Goal: Transaction & Acquisition: Purchase product/service

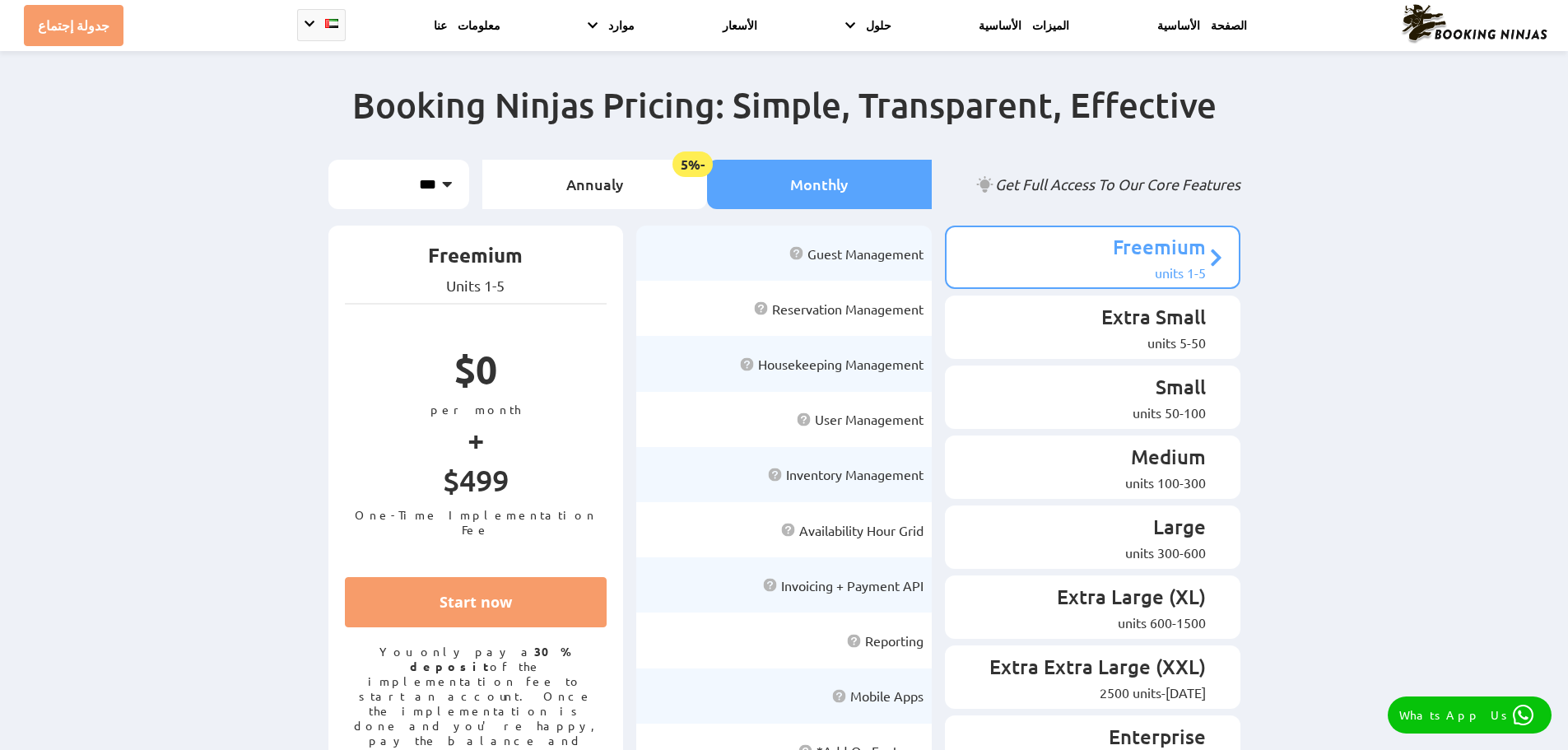
click at [396, 182] on select "*** *** *** *** ***" at bounding box center [399, 184] width 141 height 49
click at [1156, 334] on div "5-50 units" at bounding box center [1084, 342] width 243 height 17
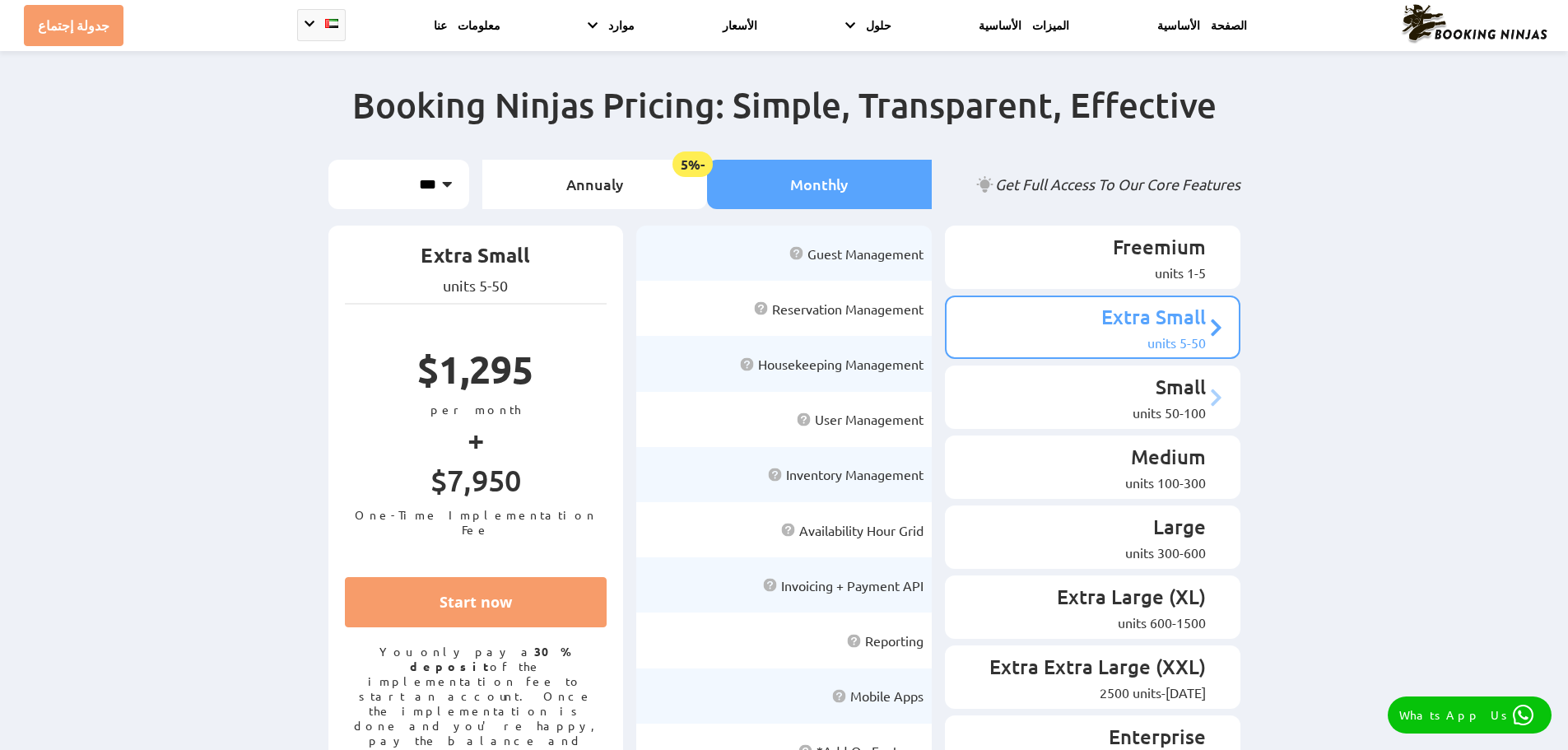
click at [1132, 385] on p "Small" at bounding box center [1084, 388] width 243 height 31
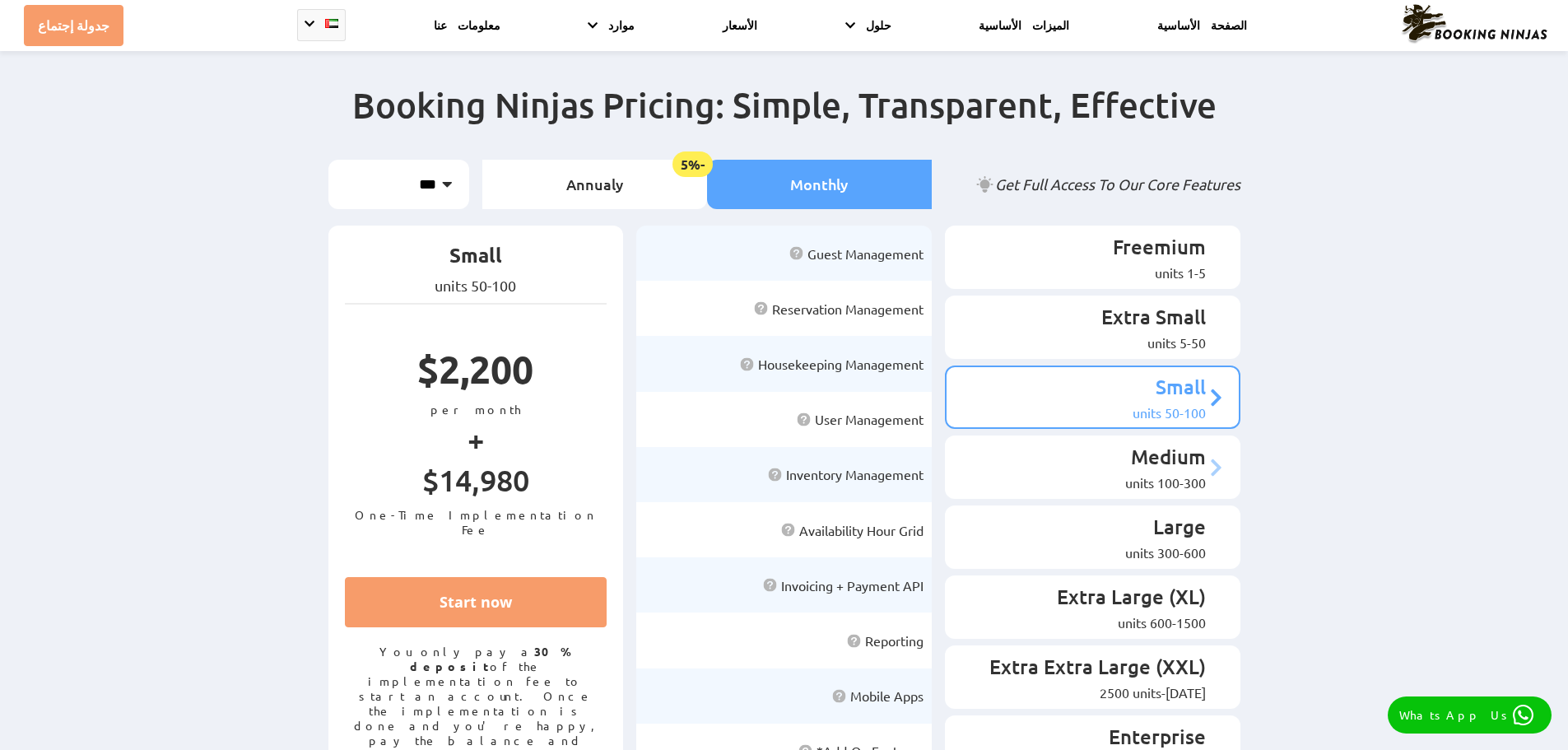
click at [1137, 444] on p "Medium" at bounding box center [1084, 459] width 243 height 31
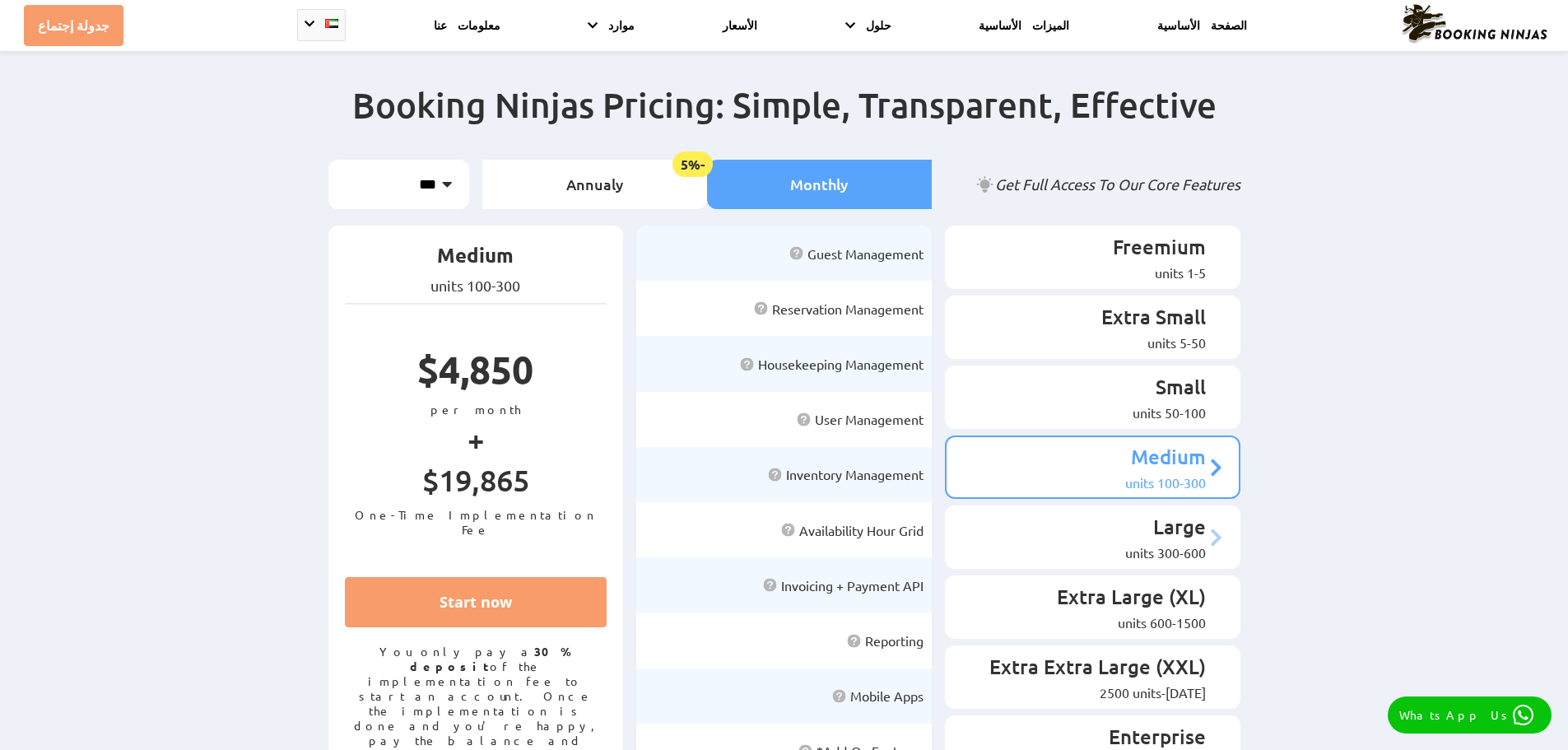
click at [1127, 513] on p "Large" at bounding box center [1084, 528] width 243 height 31
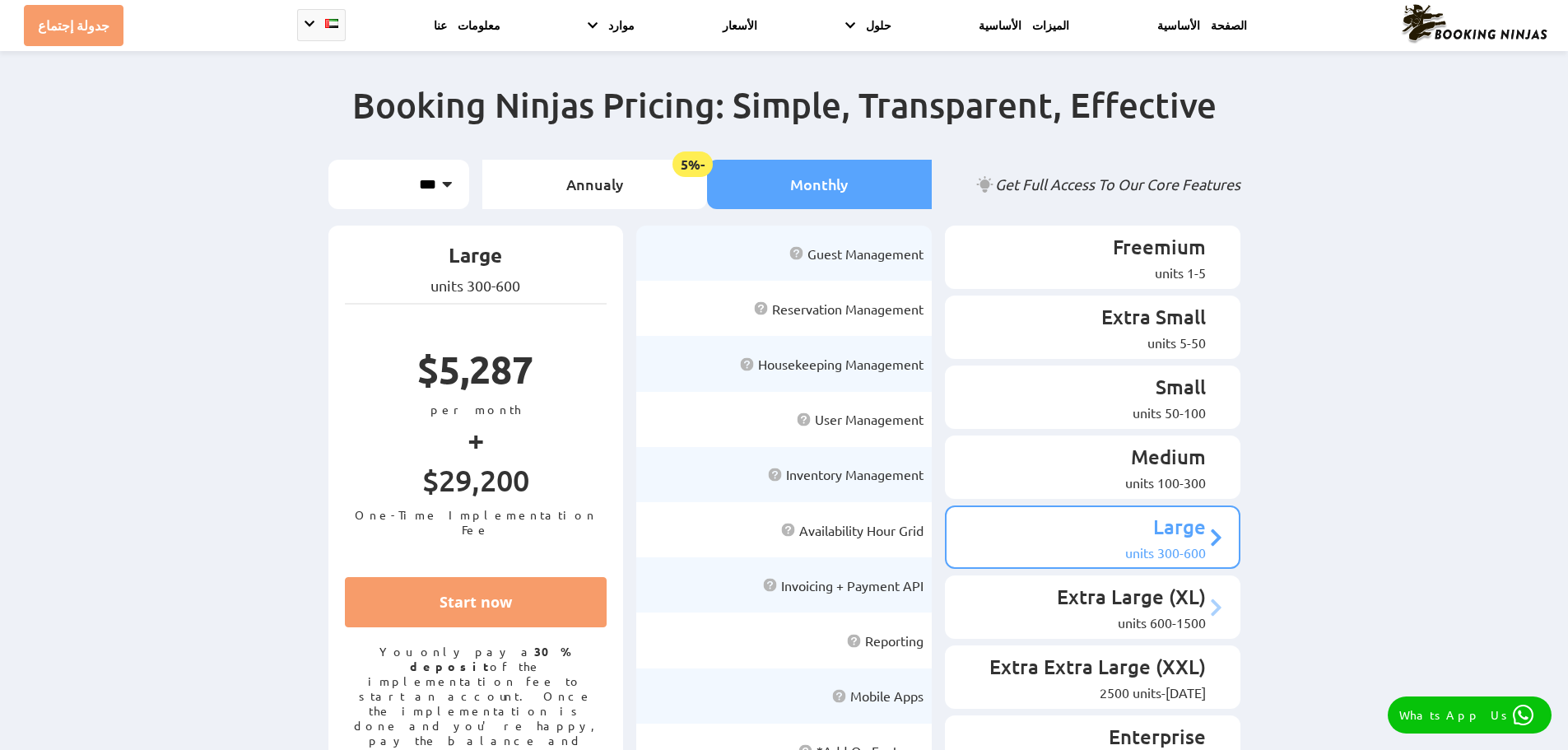
click at [1147, 614] on div "600-1500 units" at bounding box center [1084, 622] width 243 height 17
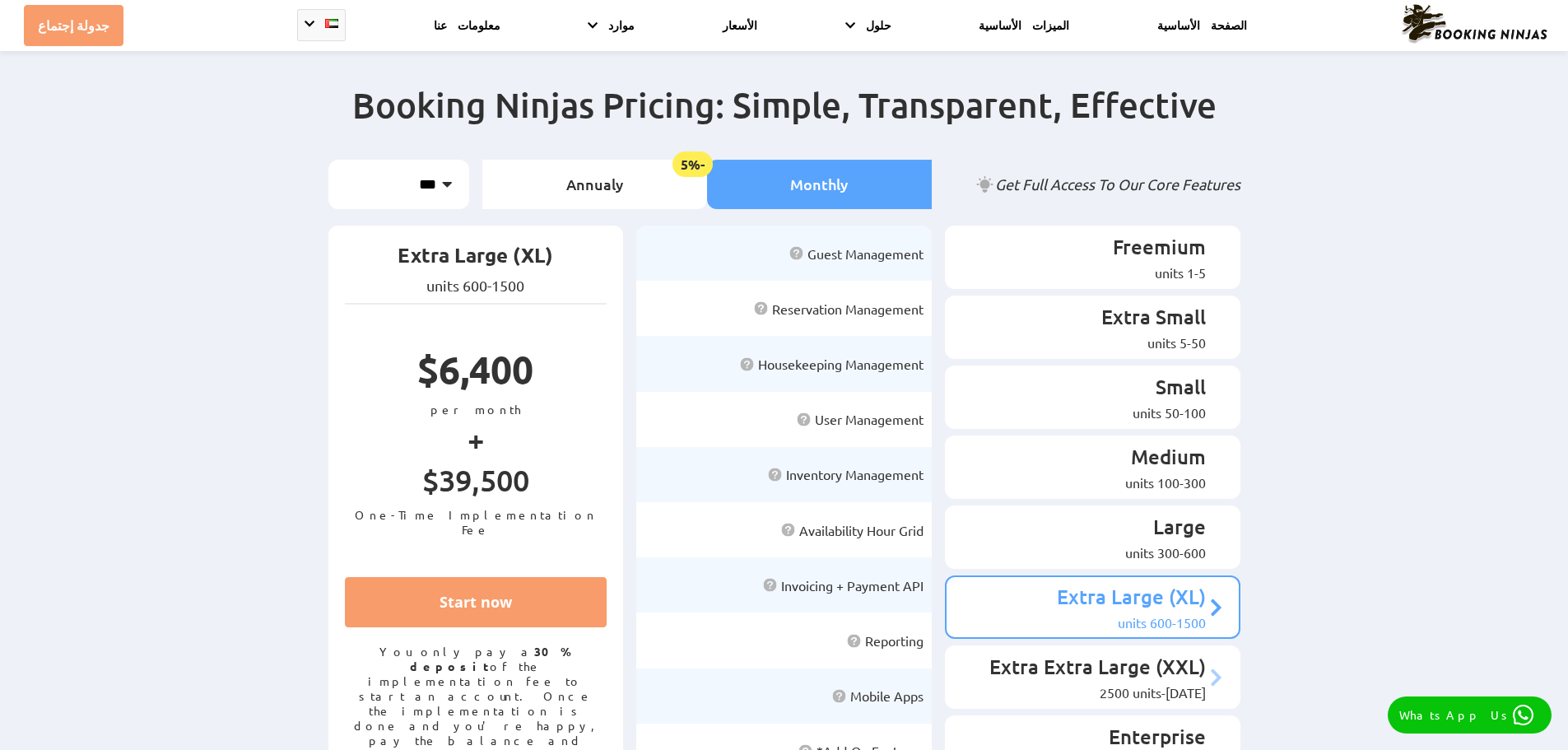
click at [1116, 683] on div "[DATE]-2500 units" at bounding box center [1084, 692] width 243 height 17
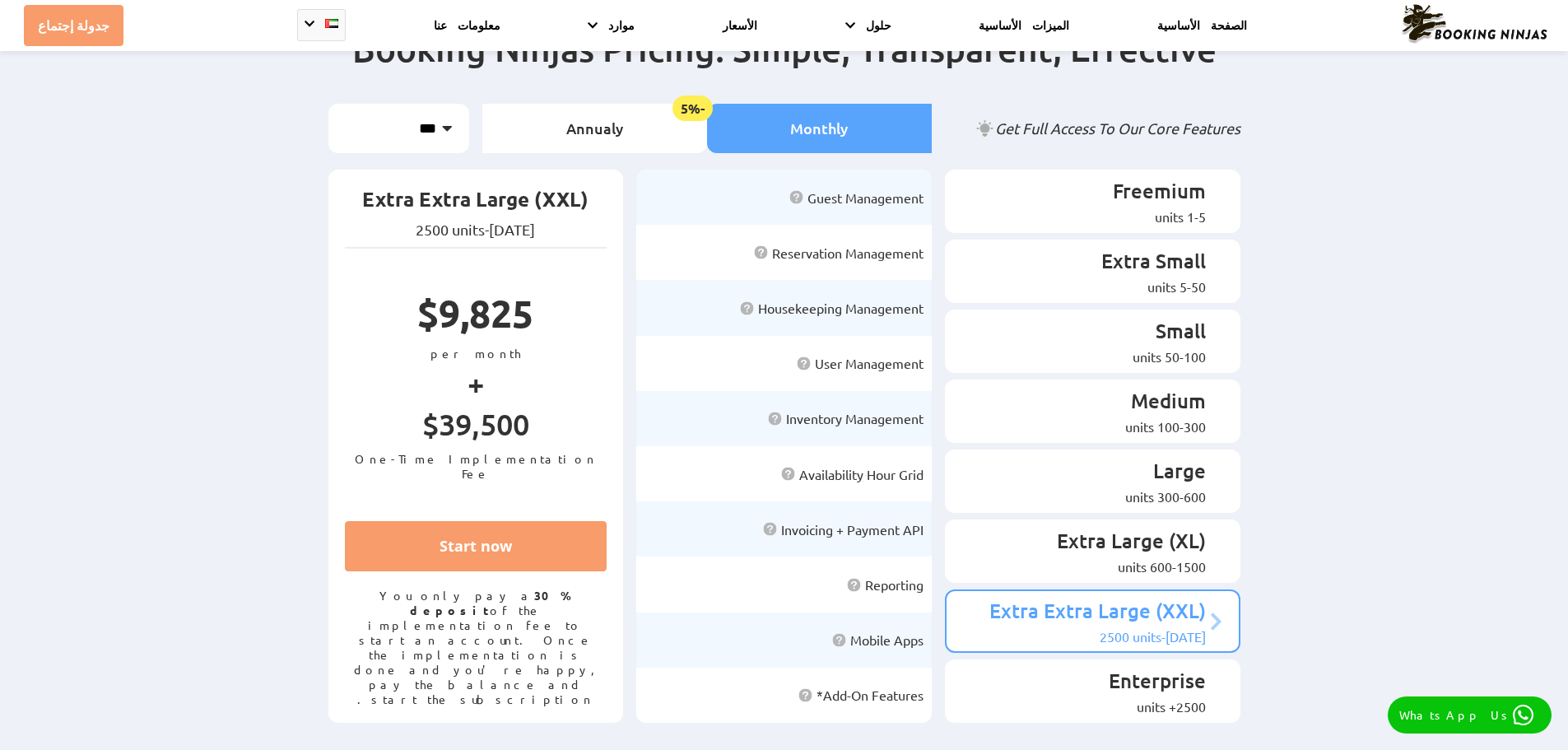
scroll to position [82, 0]
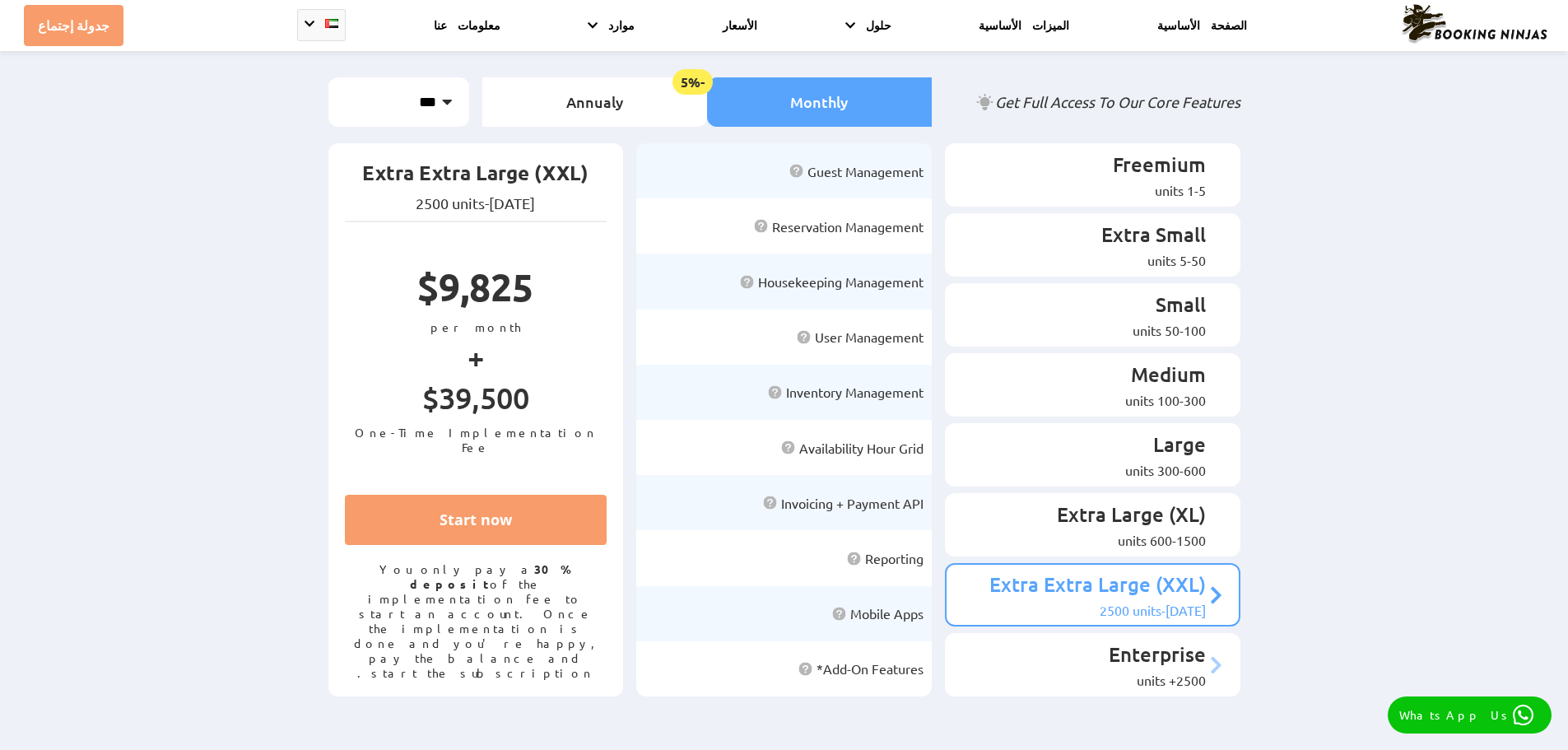
click at [1142, 671] on div "2500+ units" at bounding box center [1084, 680] width 243 height 17
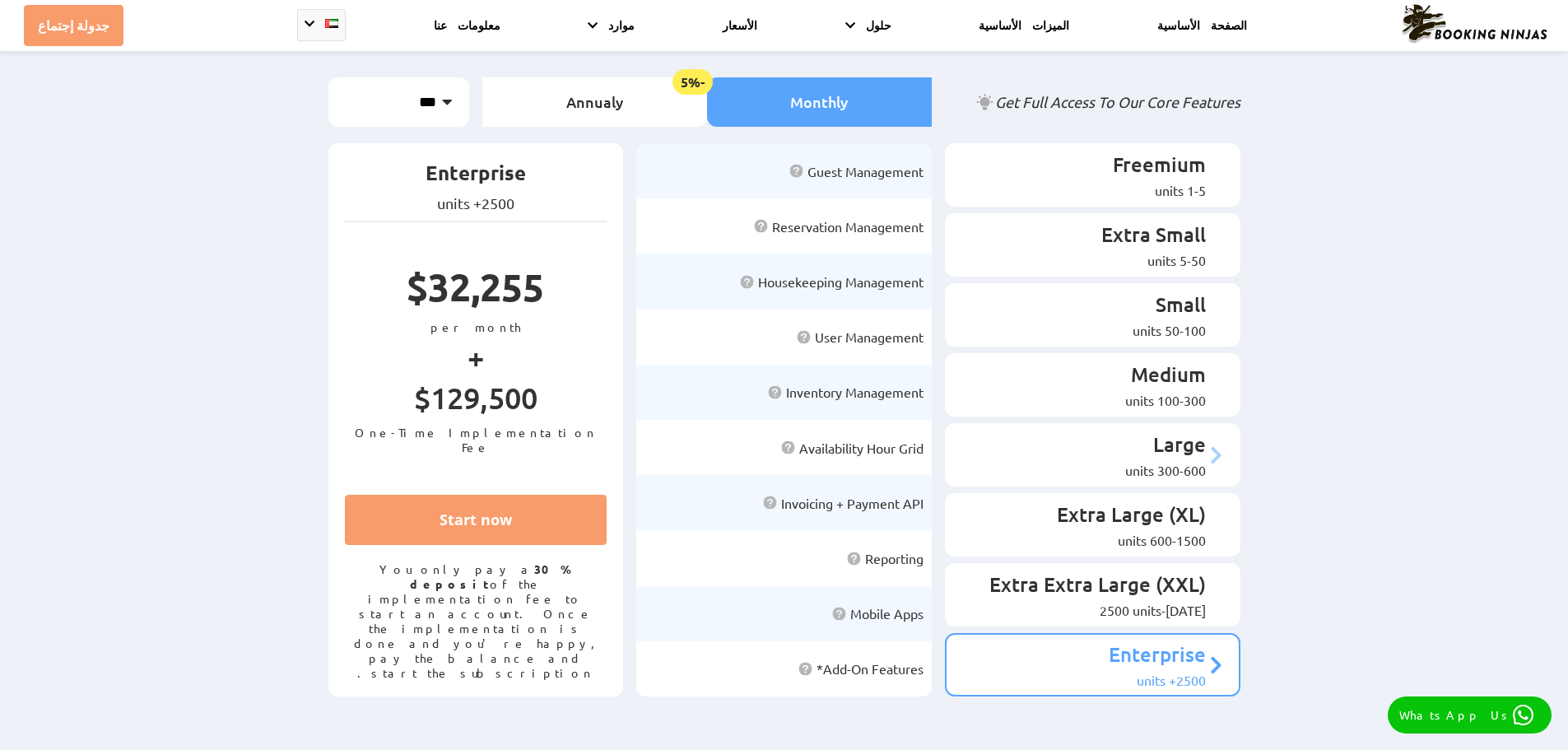
click at [1146, 461] on div "300-600 units" at bounding box center [1084, 470] width 243 height 17
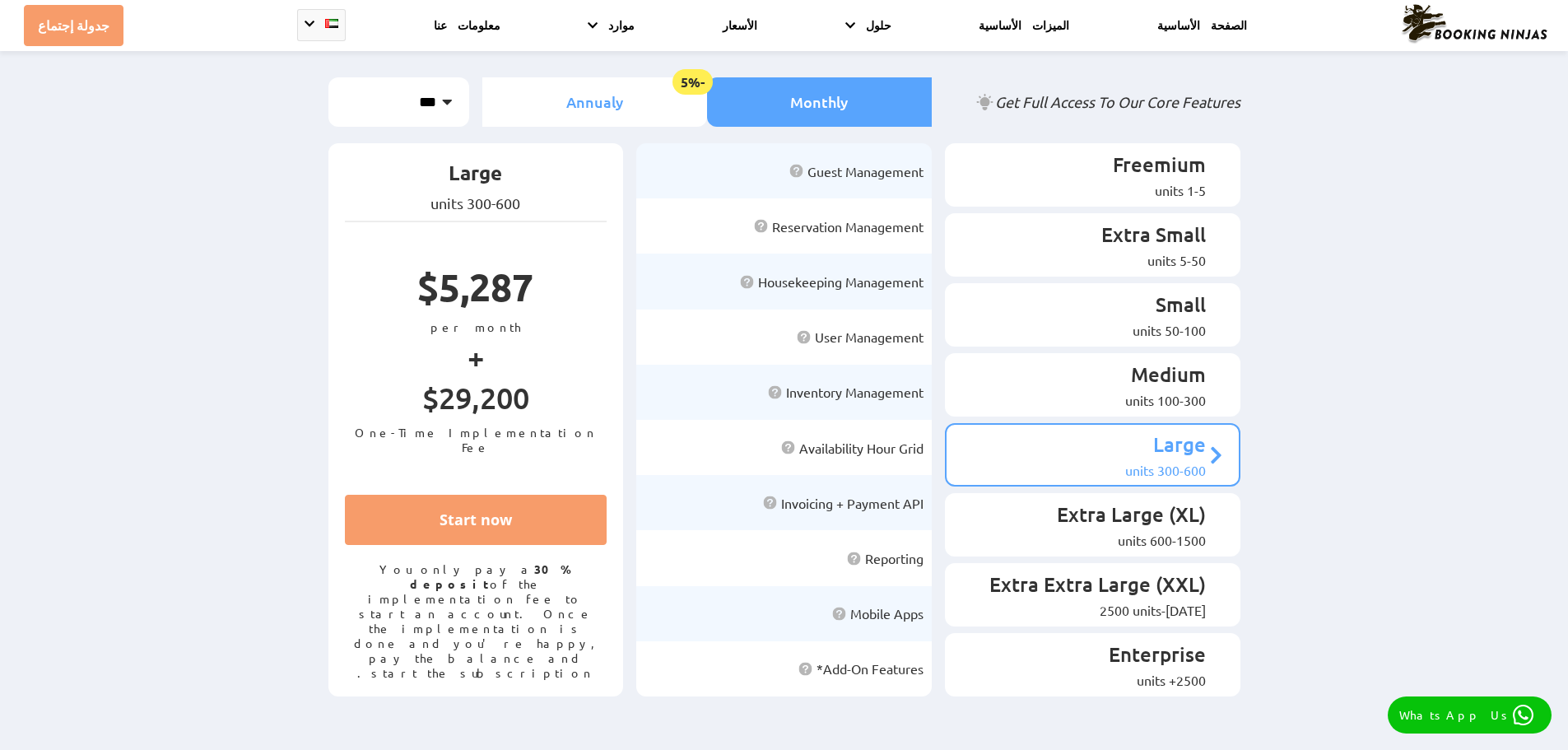
click at [591, 112] on li "Annualy -5%" at bounding box center [594, 102] width 225 height 49
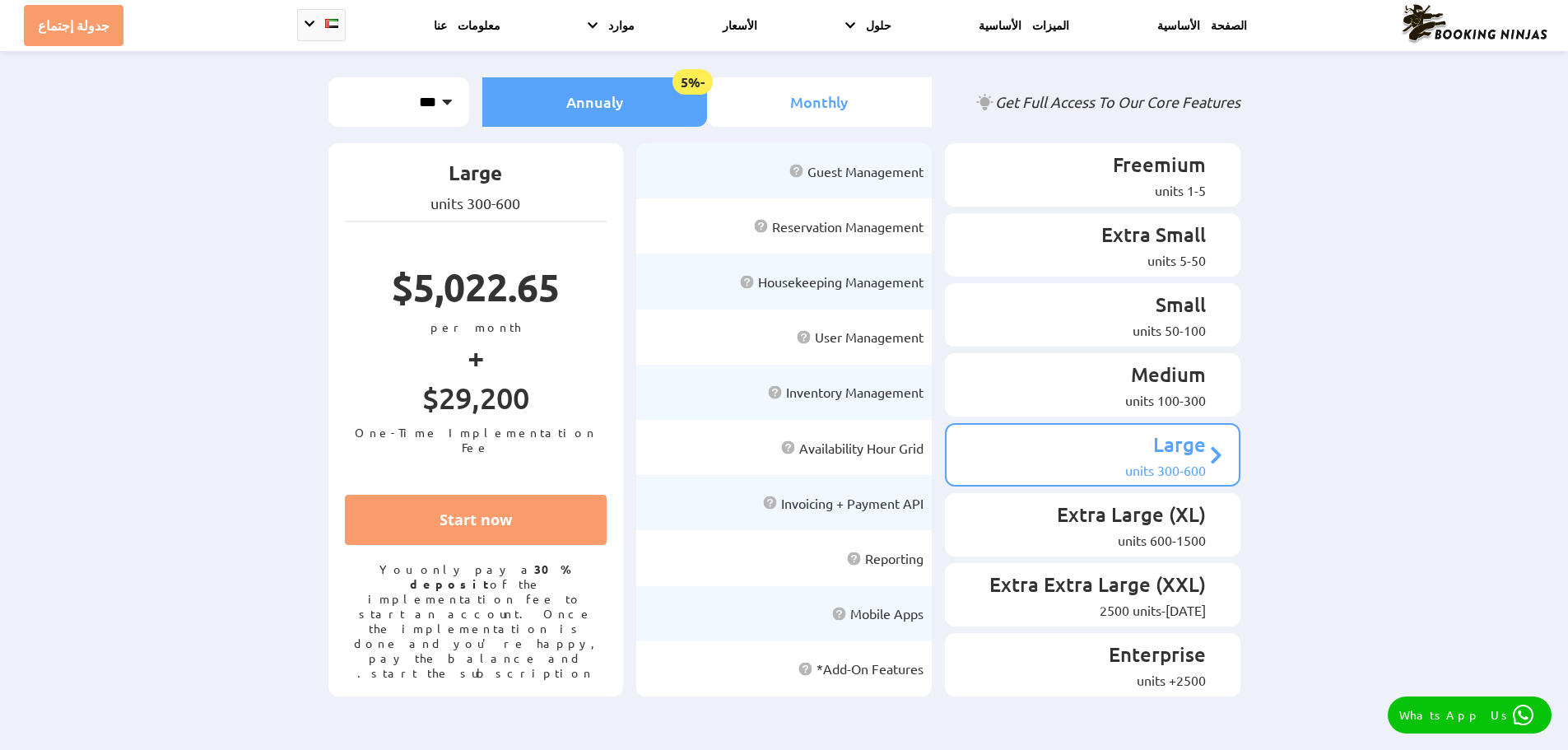
click at [771, 105] on li "Monthly" at bounding box center [819, 102] width 225 height 49
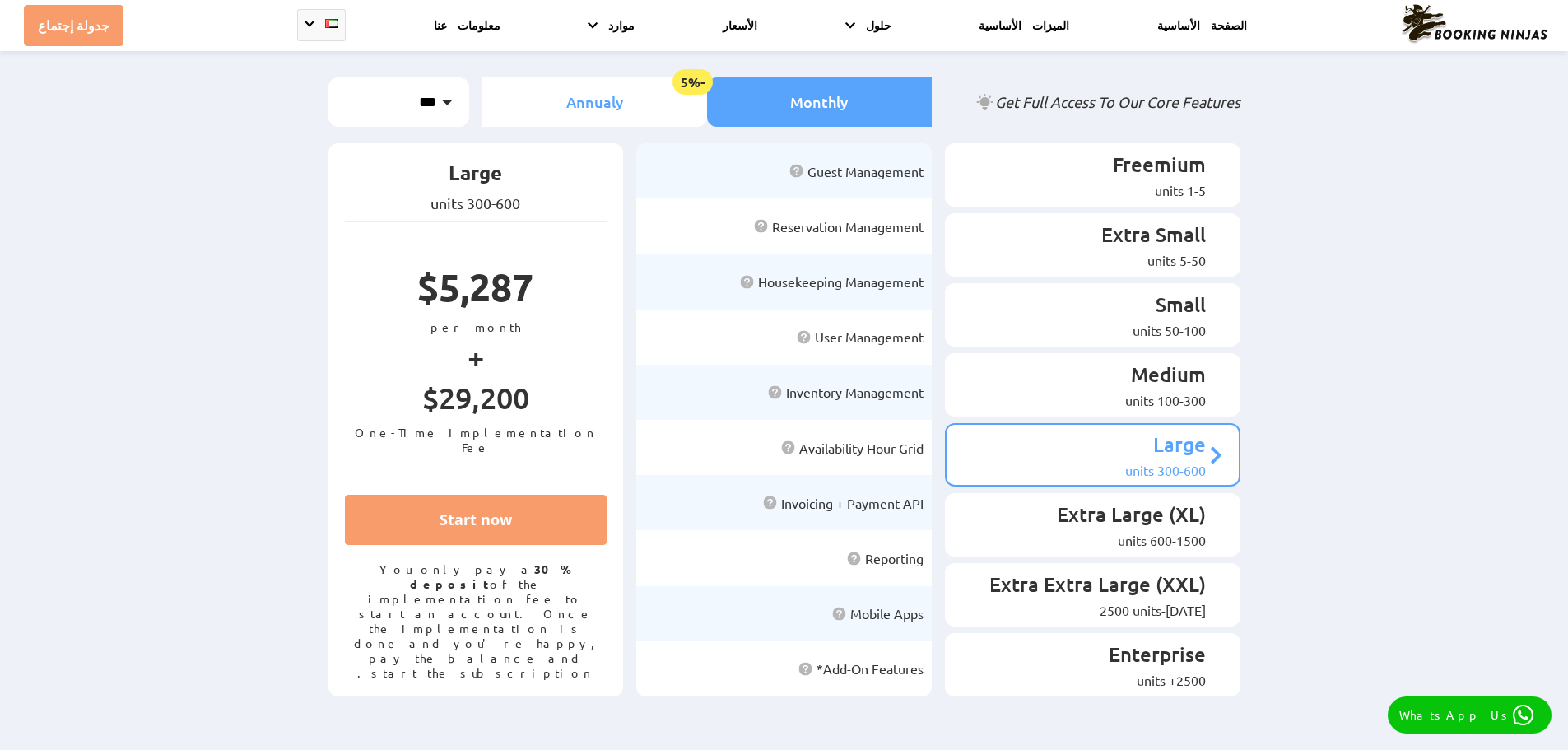
click at [657, 108] on li "Annualy -5%" at bounding box center [594, 102] width 225 height 49
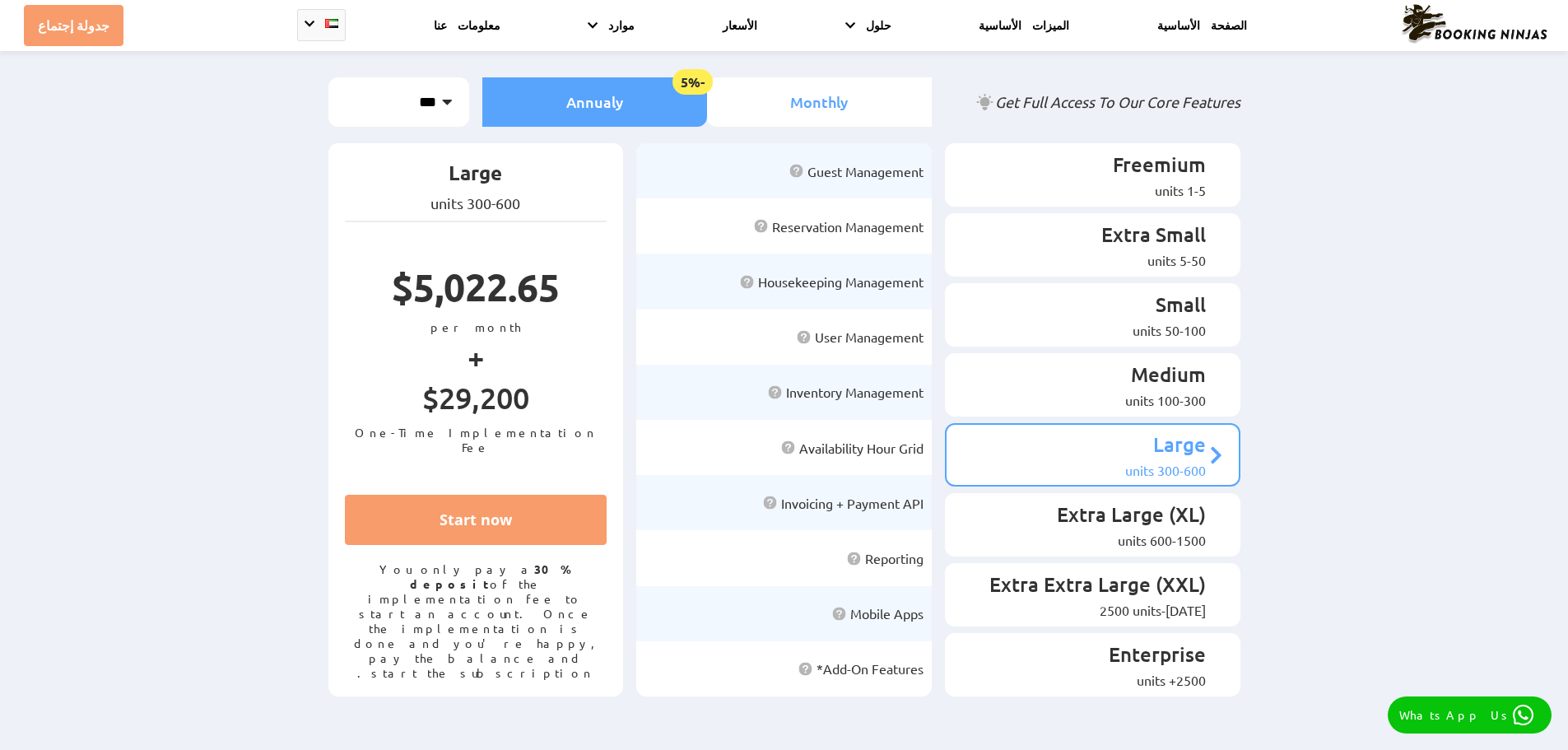
click at [809, 100] on li "Monthly" at bounding box center [819, 102] width 225 height 49
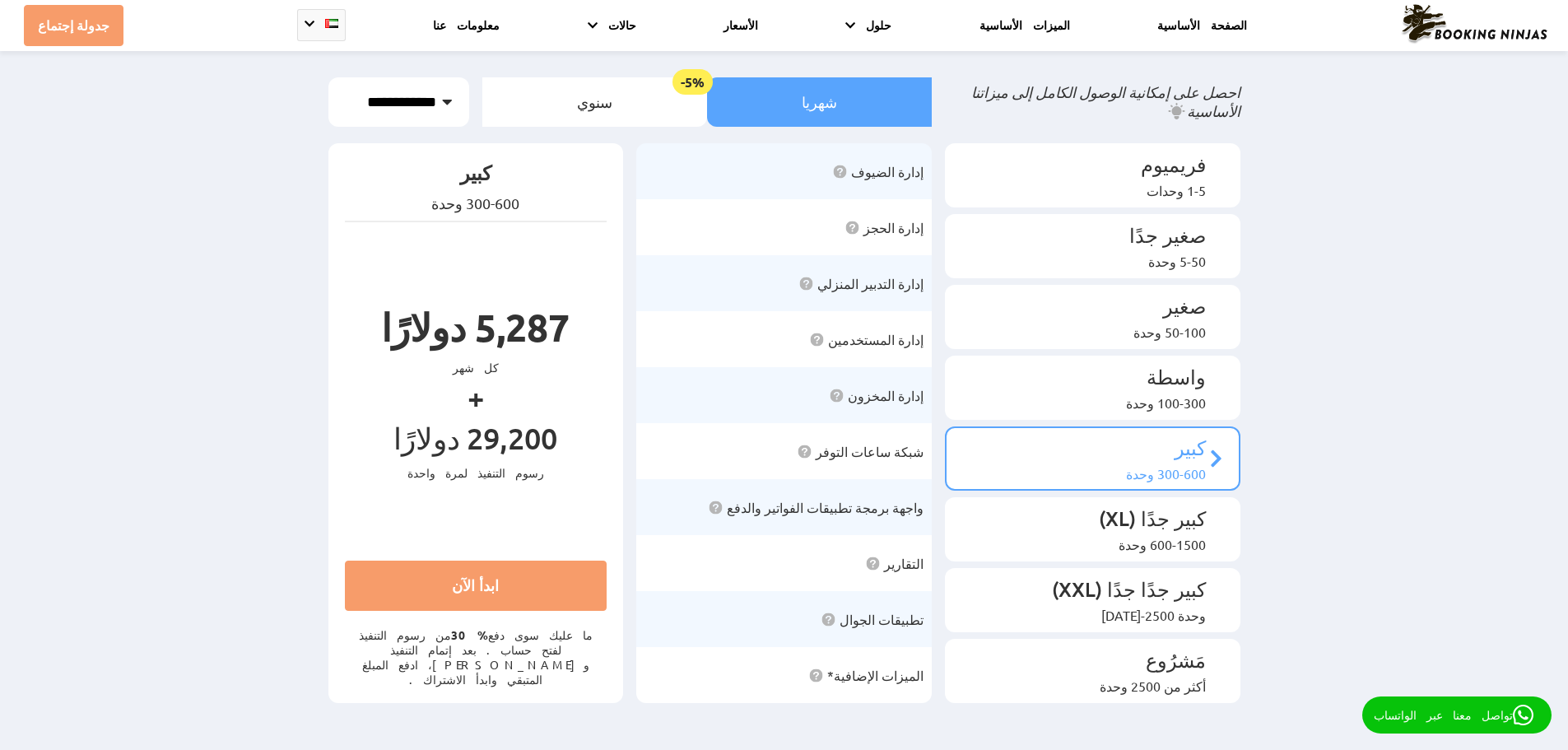
scroll to position [0, 0]
